Goal: Task Accomplishment & Management: Use online tool/utility

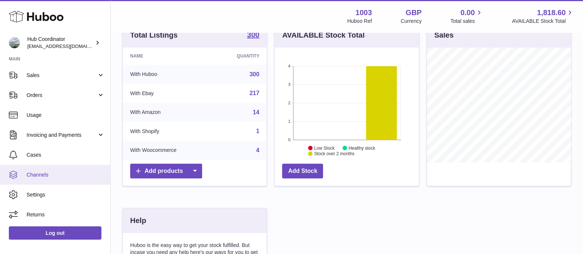
click at [55, 172] on span "Channels" at bounding box center [66, 174] width 78 height 7
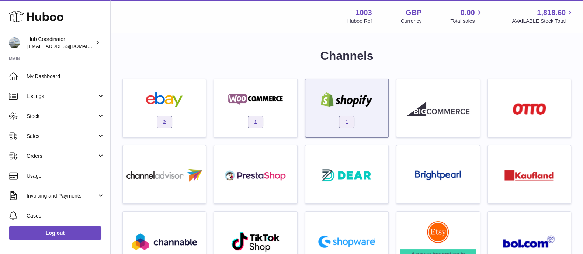
click at [324, 96] on img at bounding box center [346, 99] width 63 height 15
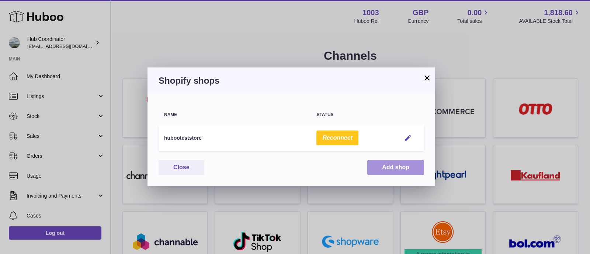
click at [389, 167] on button "Add shop" at bounding box center [395, 167] width 57 height 15
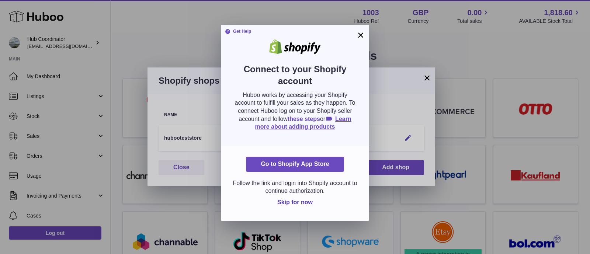
click at [320, 117] on link "these steps" at bounding box center [303, 119] width 32 height 6
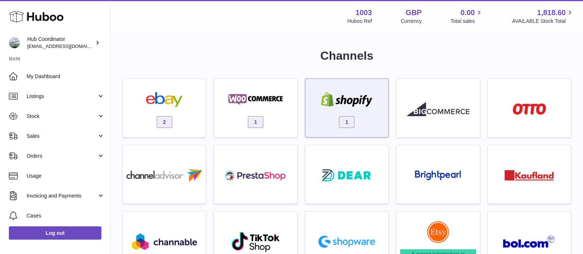
click at [324, 91] on div "1" at bounding box center [347, 109] width 76 height 47
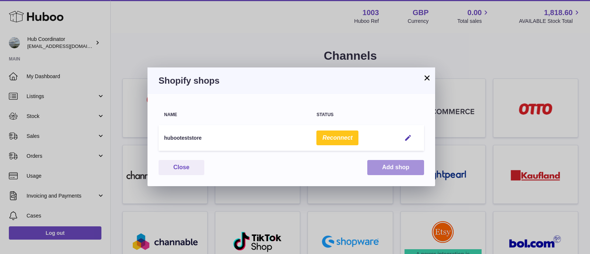
click at [381, 170] on button "Add shop" at bounding box center [395, 167] width 57 height 15
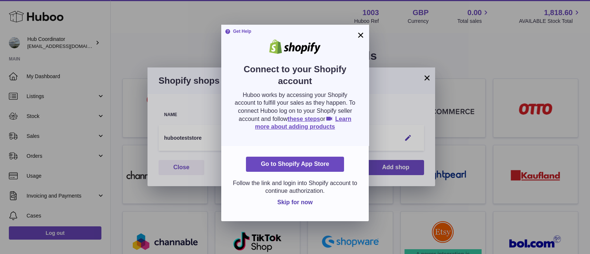
click at [319, 121] on p "Huboo works by accessing your Shopify account to fulfill your sales as they hap…" at bounding box center [294, 111] width 125 height 40
click at [312, 124] on link "Learn more about adding products" at bounding box center [303, 123] width 96 height 14
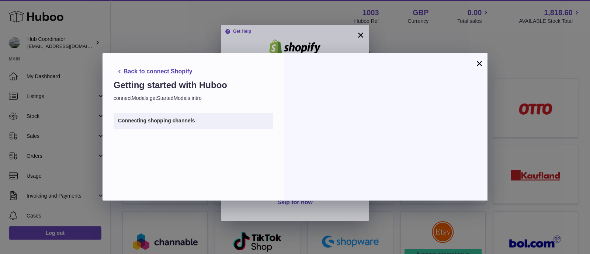
click at [479, 62] on button "×" at bounding box center [479, 63] width 9 height 9
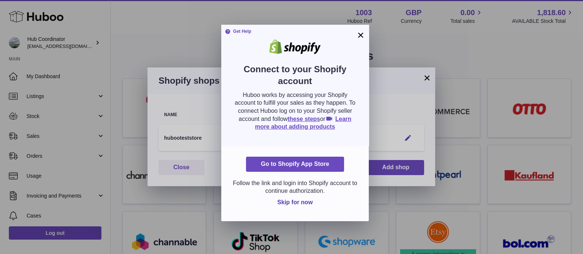
click at [361, 34] on button "×" at bounding box center [360, 35] width 9 height 9
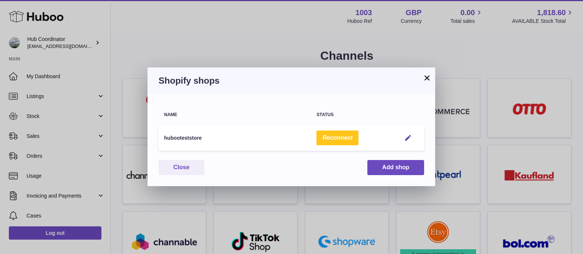
click at [420, 80] on h3 "Shopify shops" at bounding box center [290, 81] width 265 height 12
click at [429, 80] on button "×" at bounding box center [426, 77] width 9 height 9
